Goal: Information Seeking & Learning: Learn about a topic

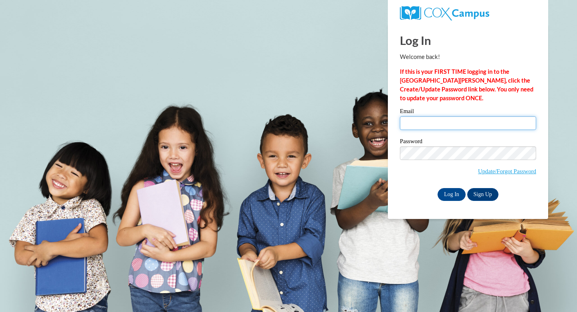
click at [420, 121] on input "Email" at bounding box center [468, 123] width 136 height 14
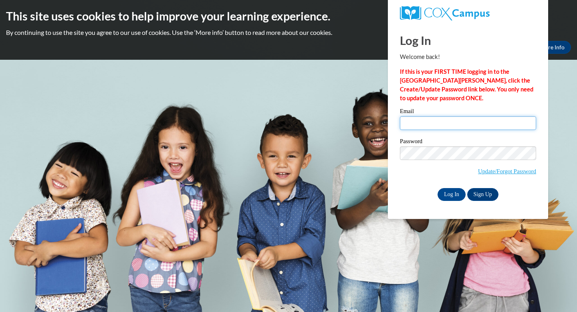
type input "spechtk@bartonccc.edu"
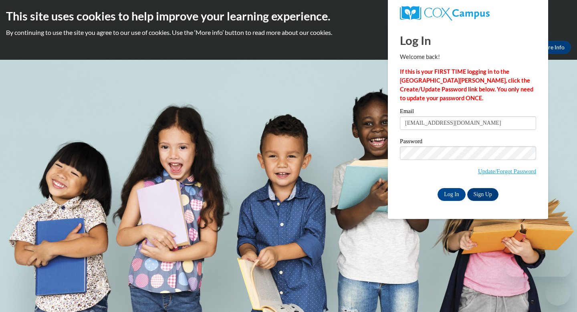
click at [420, 121] on input "spechtk@bartonccc.edu" at bounding box center [468, 123] width 136 height 14
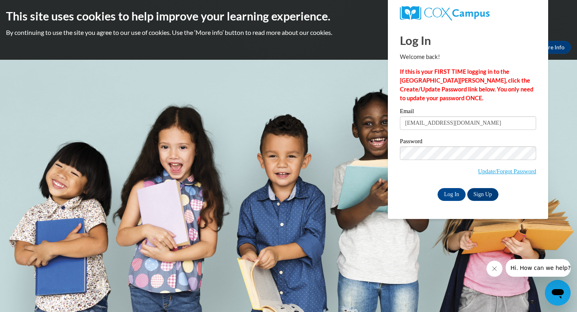
click at [385, 193] on body "This site uses cookies to help improve your learning experience. By continuing …" at bounding box center [288, 156] width 577 height 312
click at [457, 193] on input "Log In" at bounding box center [451, 194] width 28 height 13
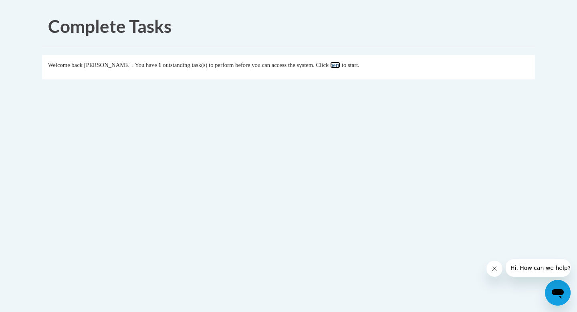
click at [340, 67] on link "here" at bounding box center [335, 65] width 10 height 6
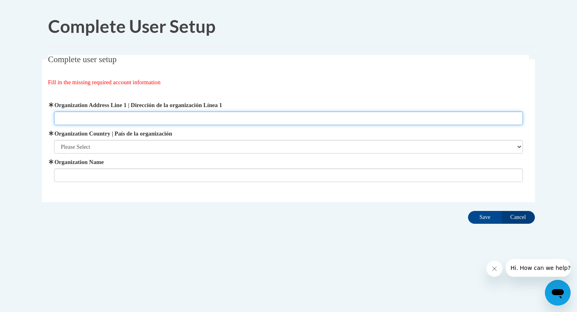
click at [258, 113] on input "Organization Address Line 1 | Dirección de la organización Línea 1" at bounding box center [288, 118] width 469 height 14
type input "245 NE Road"
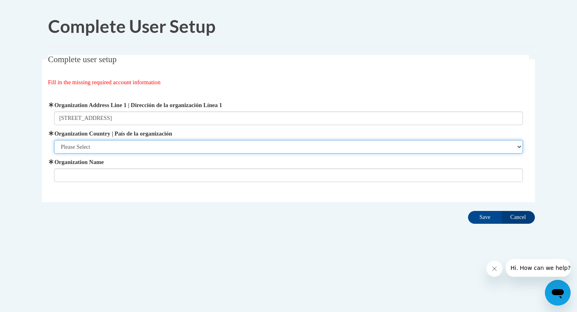
click at [267, 148] on select "Please Select United States | Estados Unidos Outside of the United States | Fue…" at bounding box center [288, 147] width 469 height 14
select select "ad49bcad-a171-4b2e-b99c-48b446064914"
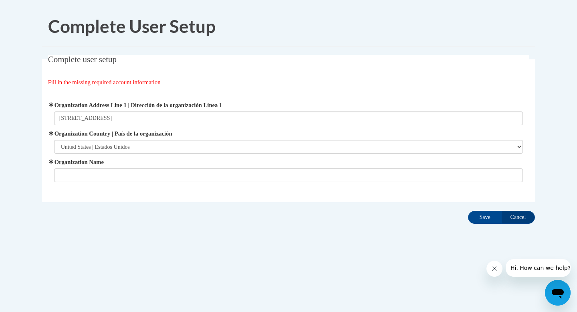
click at [257, 167] on span "Organization Name" at bounding box center [288, 169] width 469 height 24
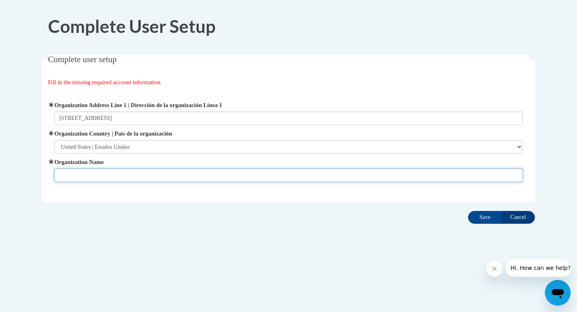
click at [257, 174] on input "Organization Name" at bounding box center [288, 175] width 469 height 14
type input "Barton Community College"
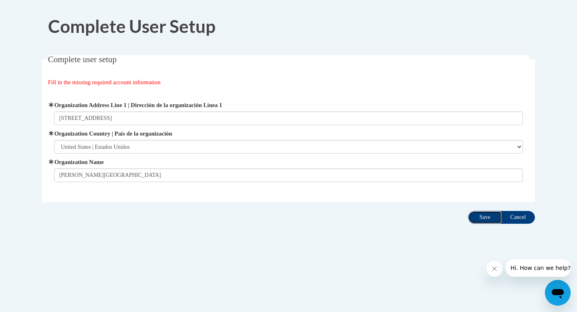
click at [480, 216] on input "Save" at bounding box center [485, 217] width 34 height 13
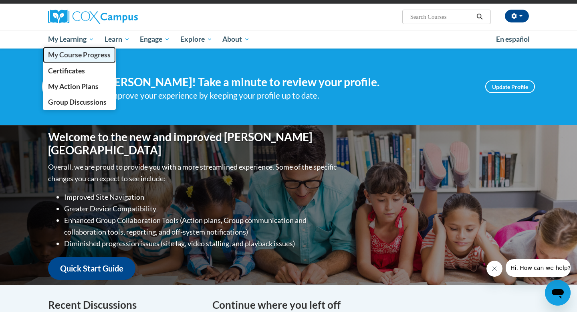
click at [72, 56] on span "My Course Progress" at bounding box center [79, 54] width 62 height 8
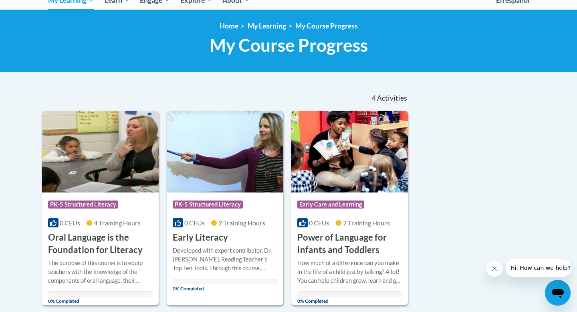
scroll to position [105, 0]
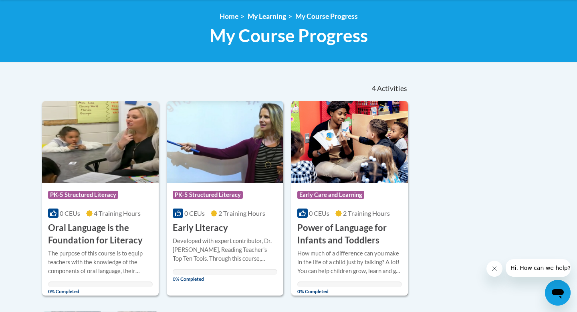
click at [330, 237] on h3 "Power of Language for Infants and Toddlers" at bounding box center [349, 233] width 105 height 25
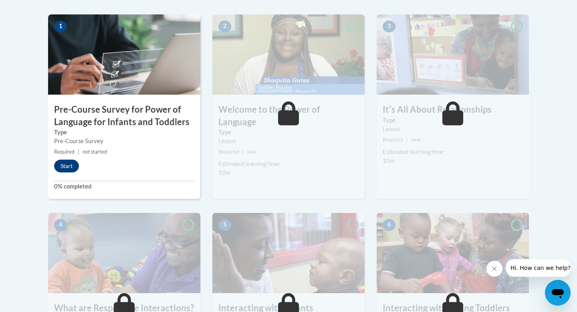
scroll to position [259, 0]
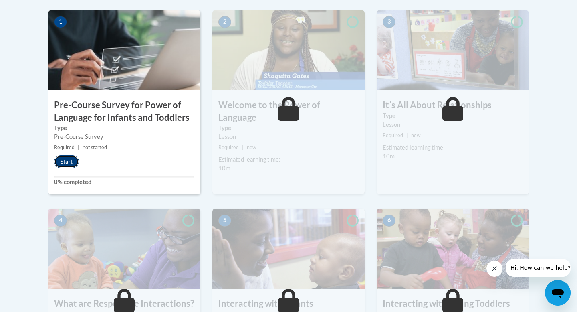
click at [70, 159] on button "Start" at bounding box center [66, 161] width 25 height 13
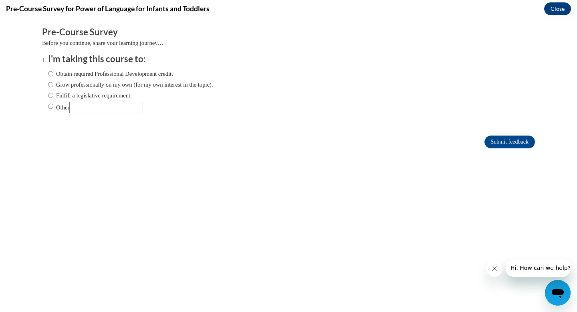
scroll to position [0, 0]
